Goal: Information Seeking & Learning: Find specific fact

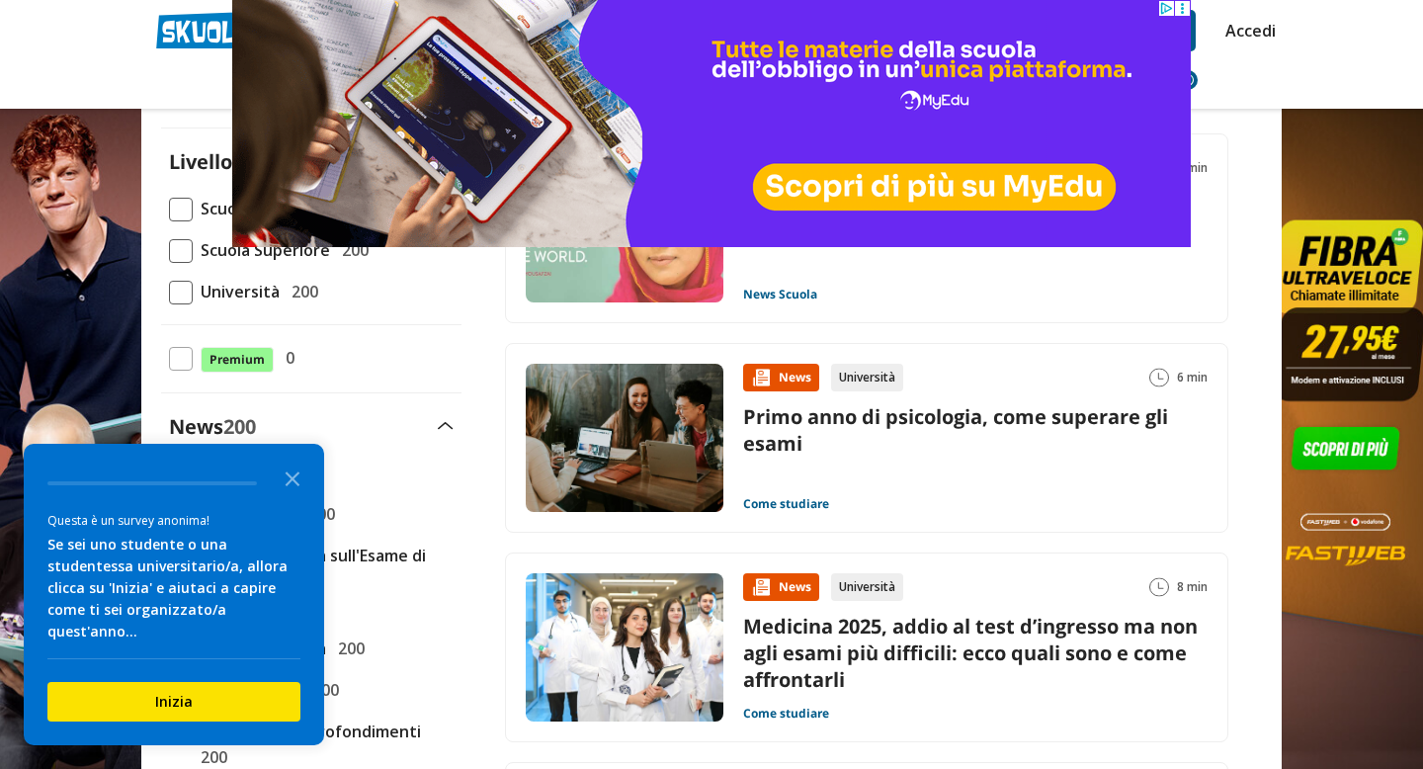
scroll to position [189, 0]
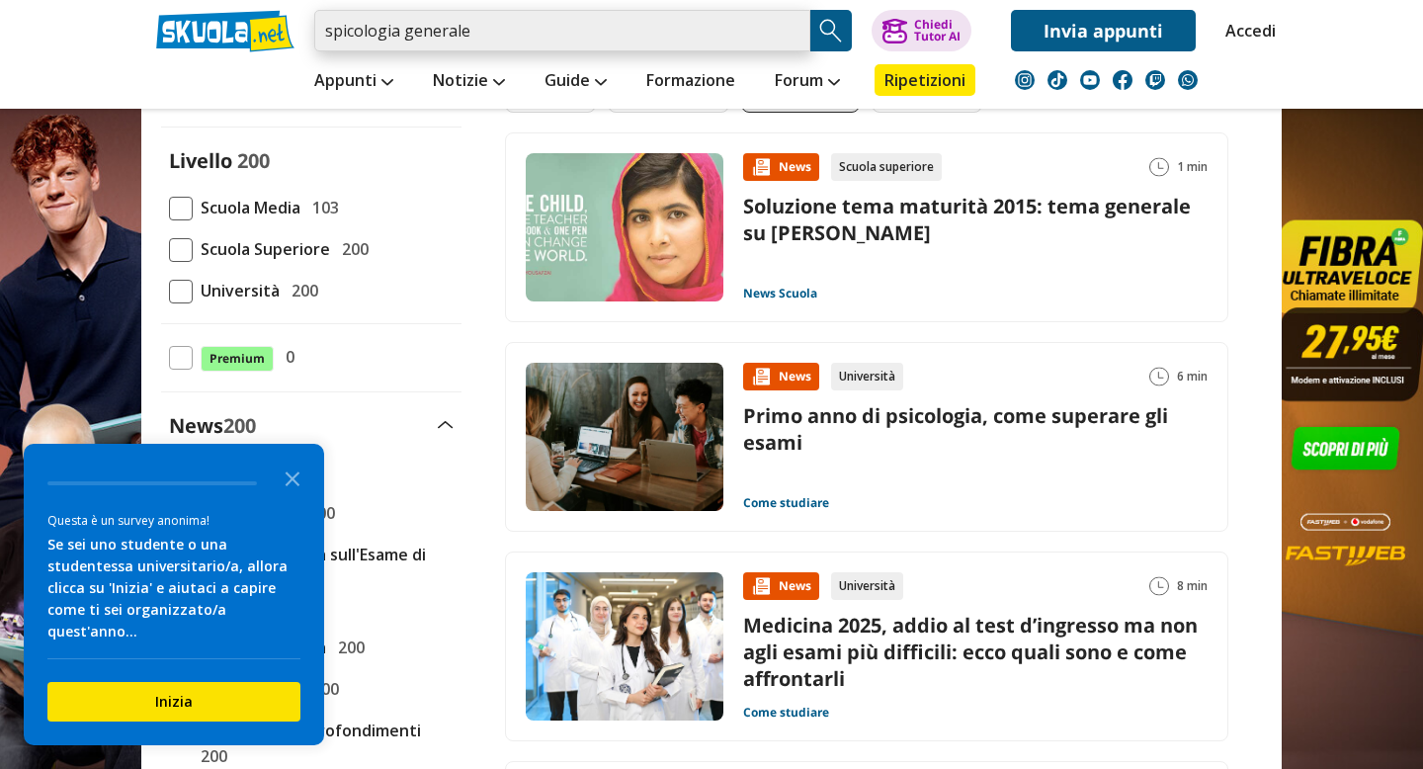
click at [324, 24] on input "spicologia generale" at bounding box center [562, 31] width 496 height 42
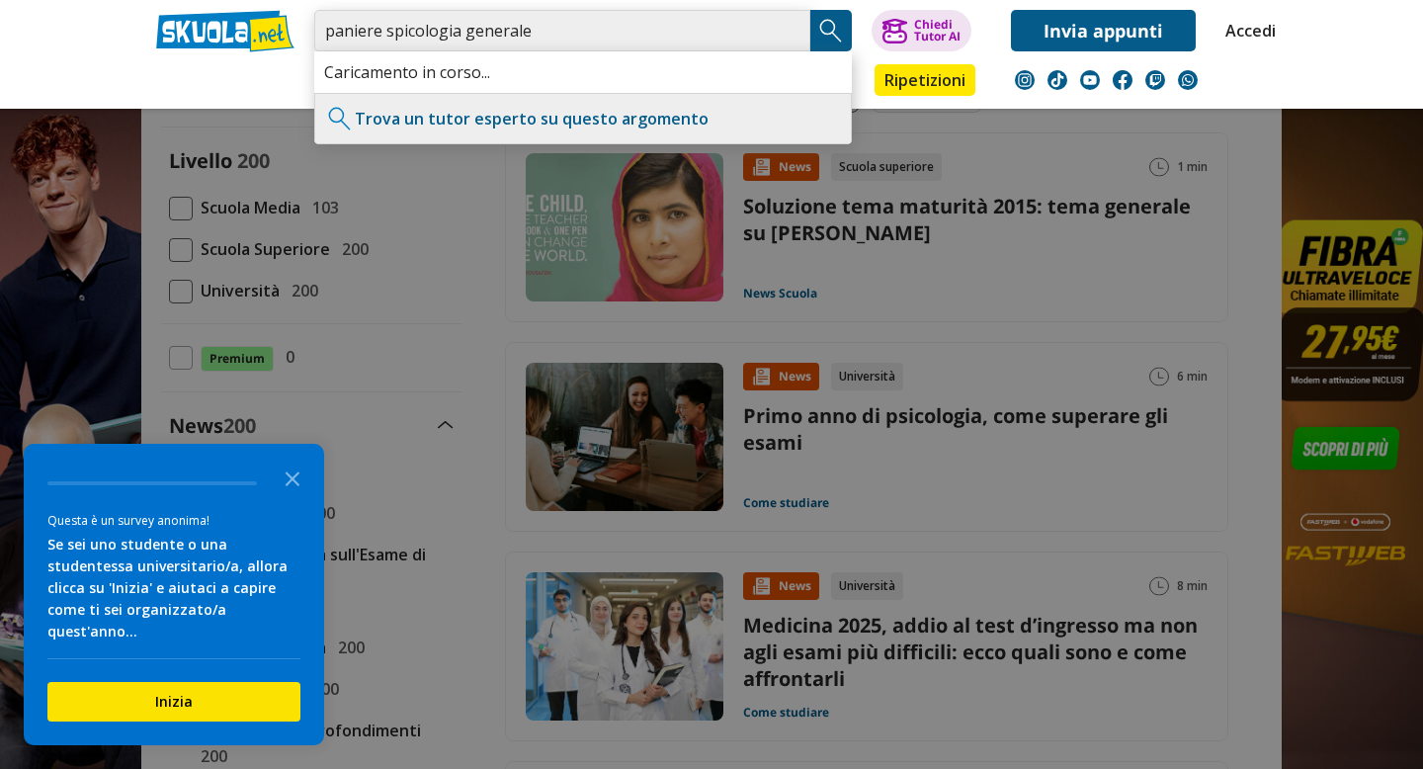
type input "paniere spicologia generale"
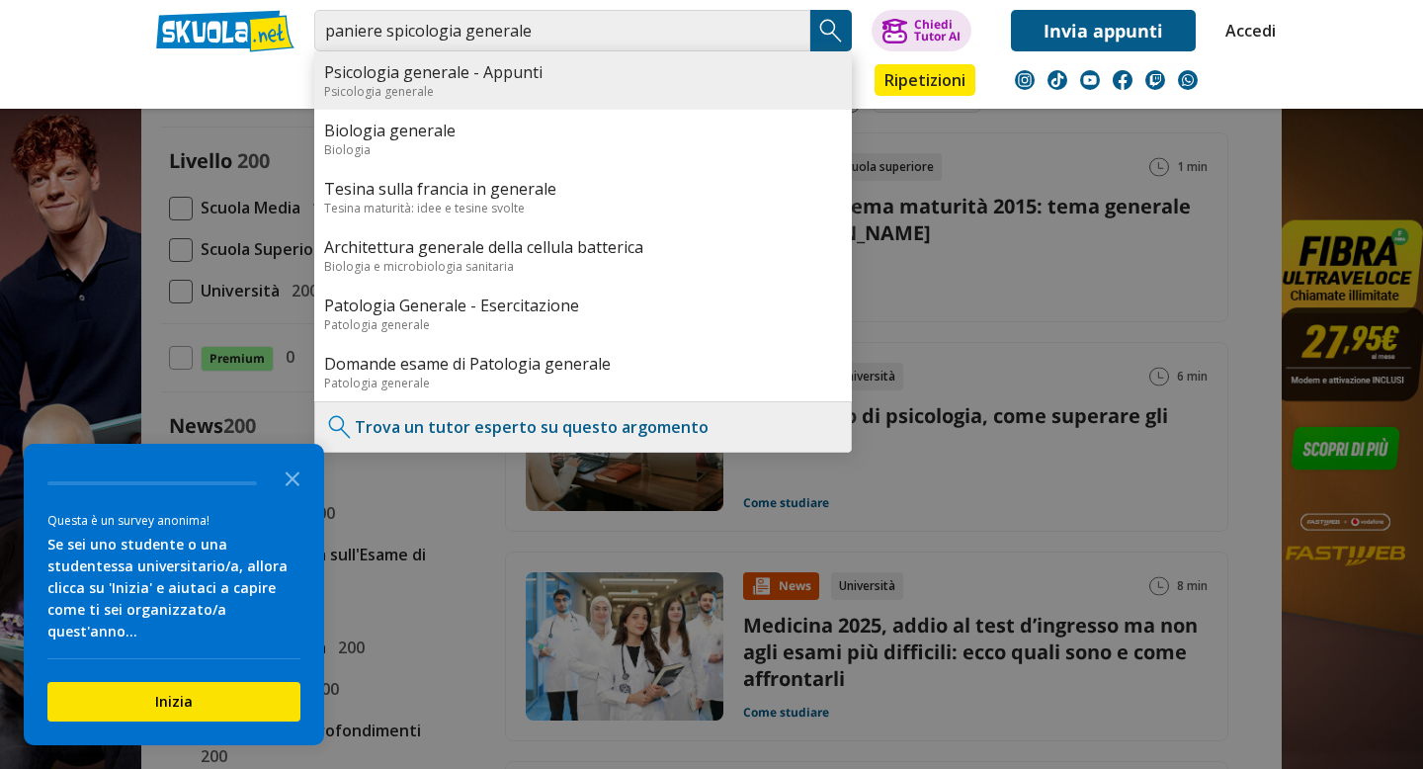
click at [504, 84] on div "Psicologia generale" at bounding box center [583, 91] width 518 height 17
